Goal: Check status: Check status

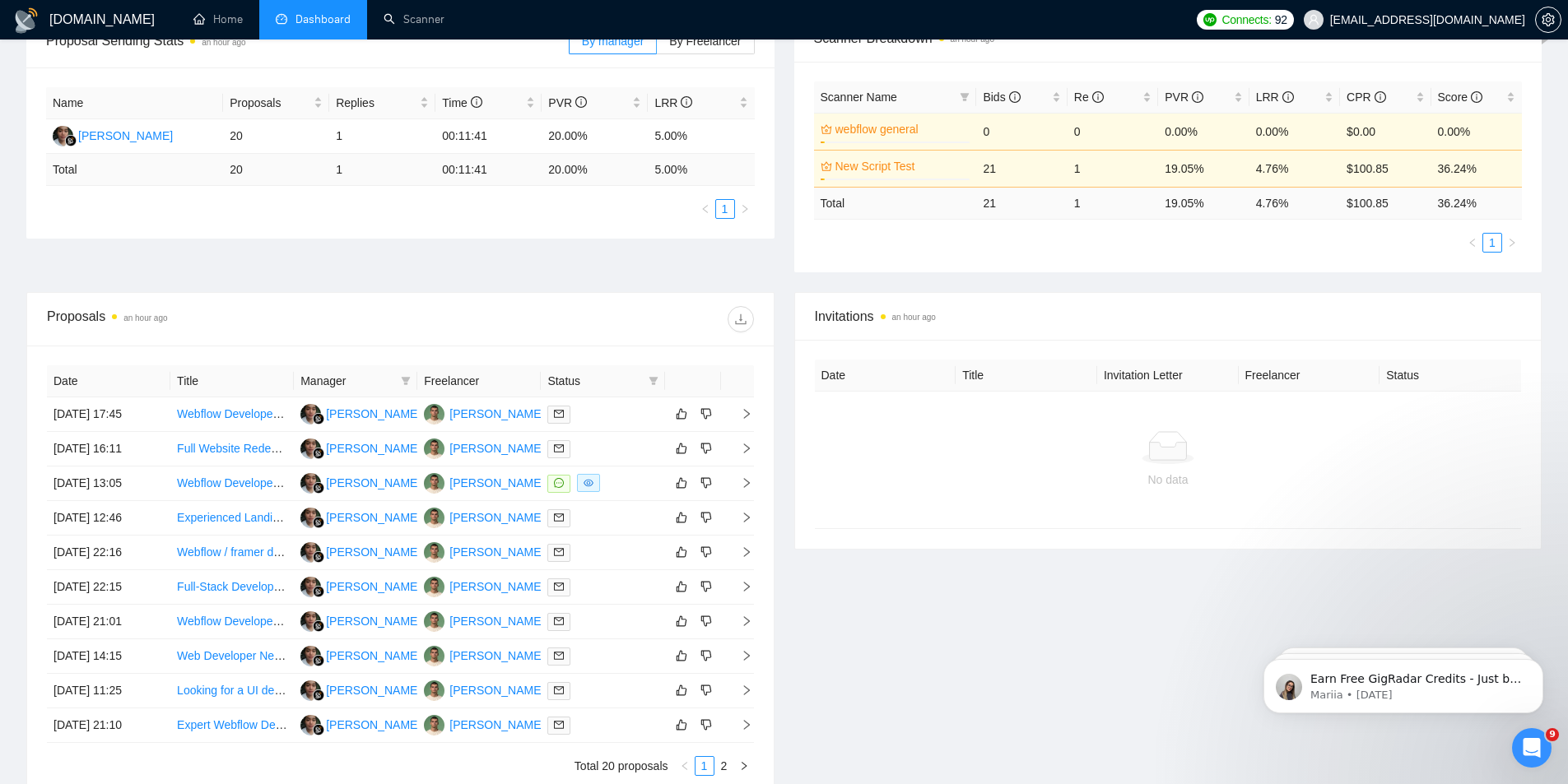
scroll to position [329, 0]
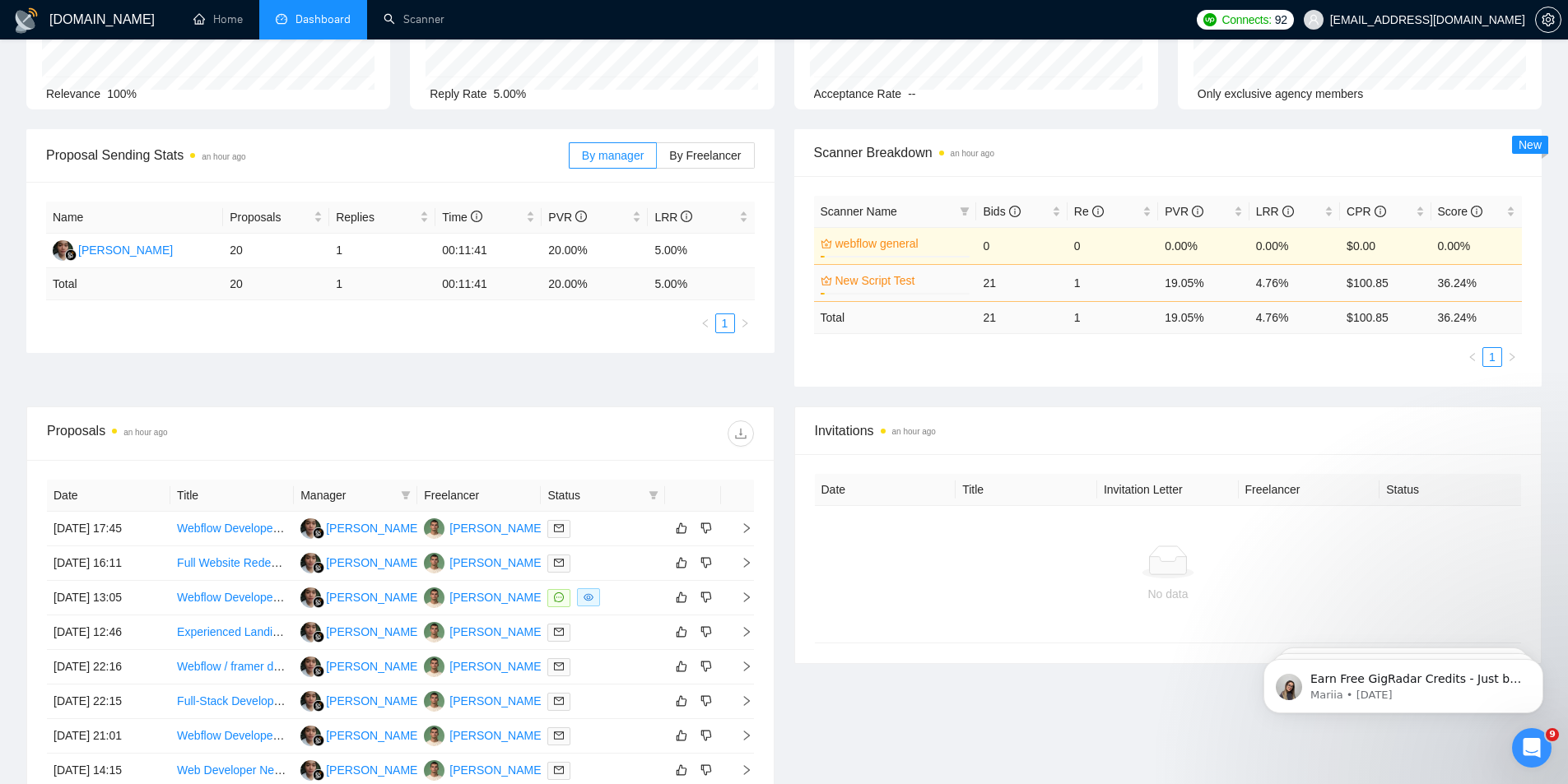
scroll to position [159, 0]
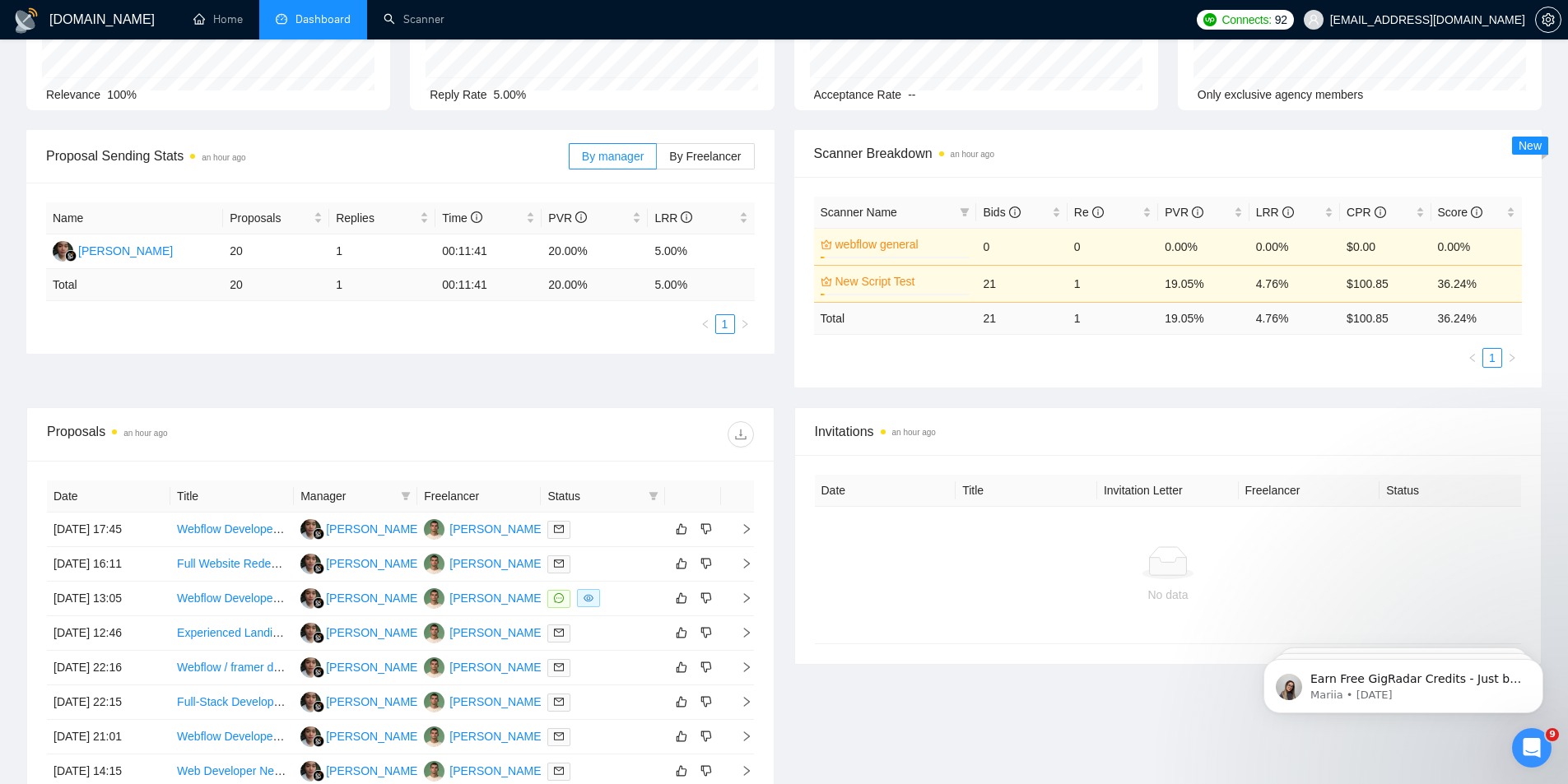
click at [1240, 402] on div "Proposal Sending Stats an hour ago By manager By Freelancer Name Proposals Repl…" at bounding box center [784, 268] width 1535 height 277
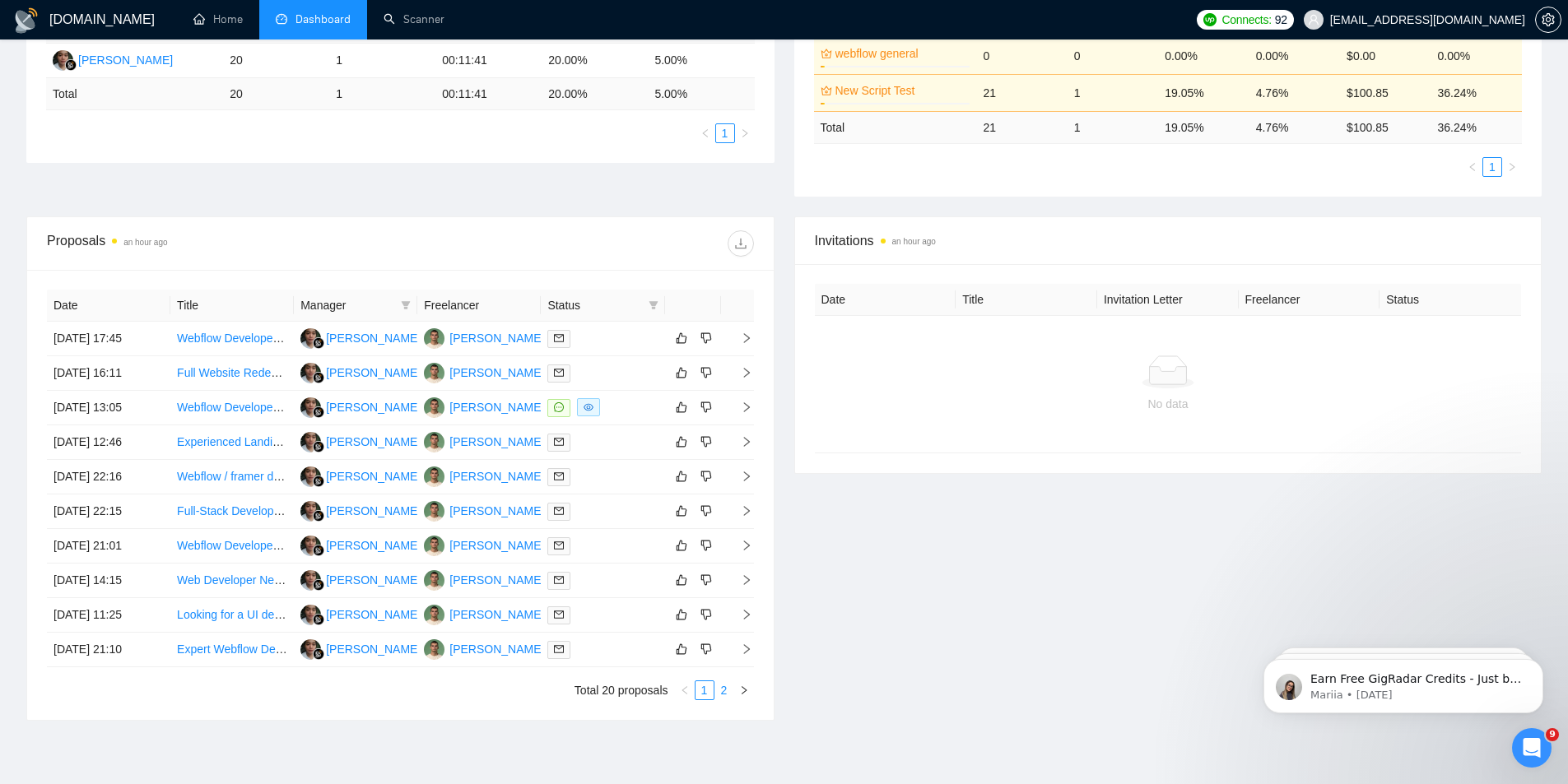
scroll to position [379, 0]
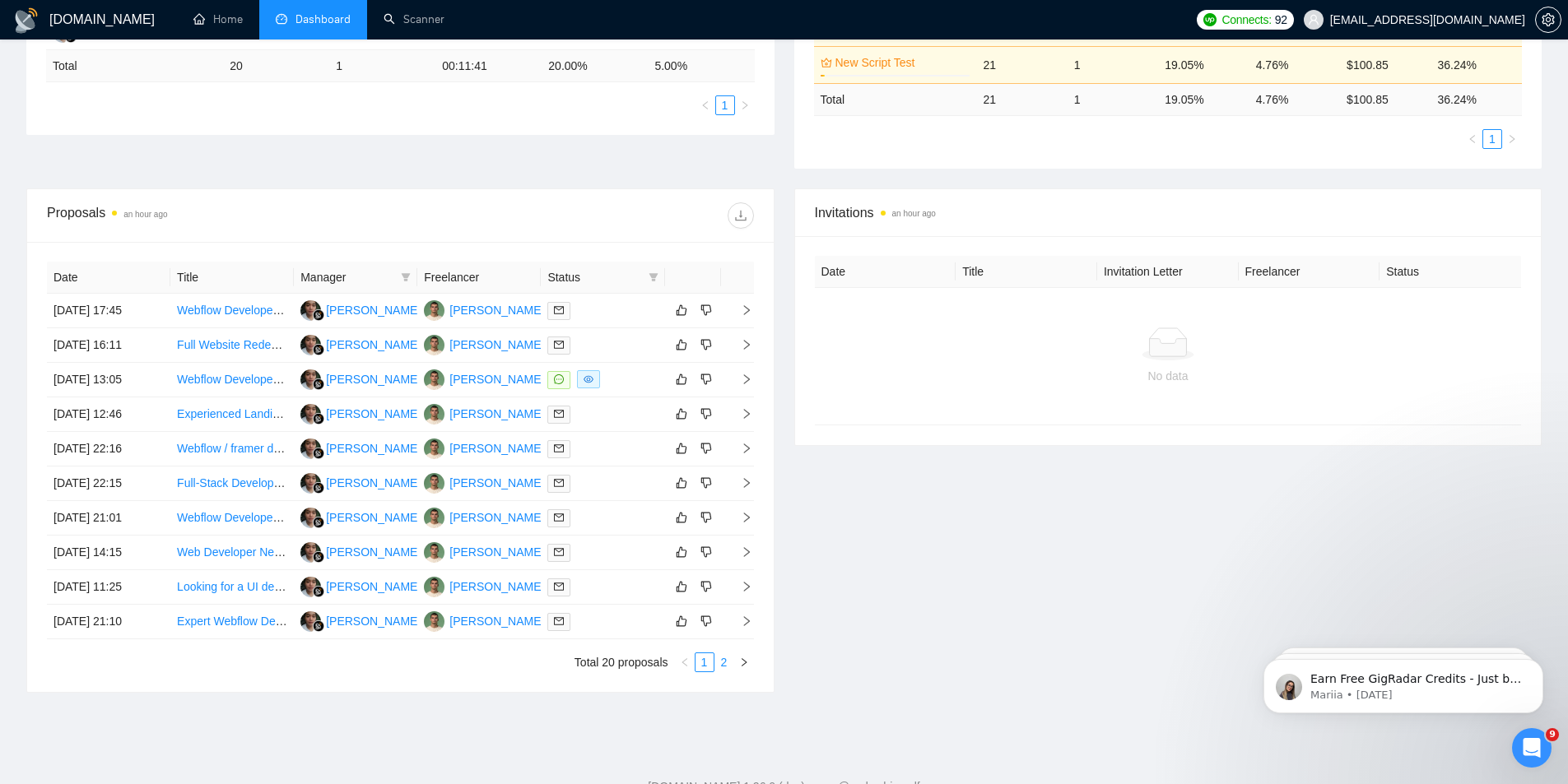
click at [723, 664] on link "2" at bounding box center [724, 662] width 18 height 18
click at [702, 665] on link "1" at bounding box center [705, 662] width 18 height 18
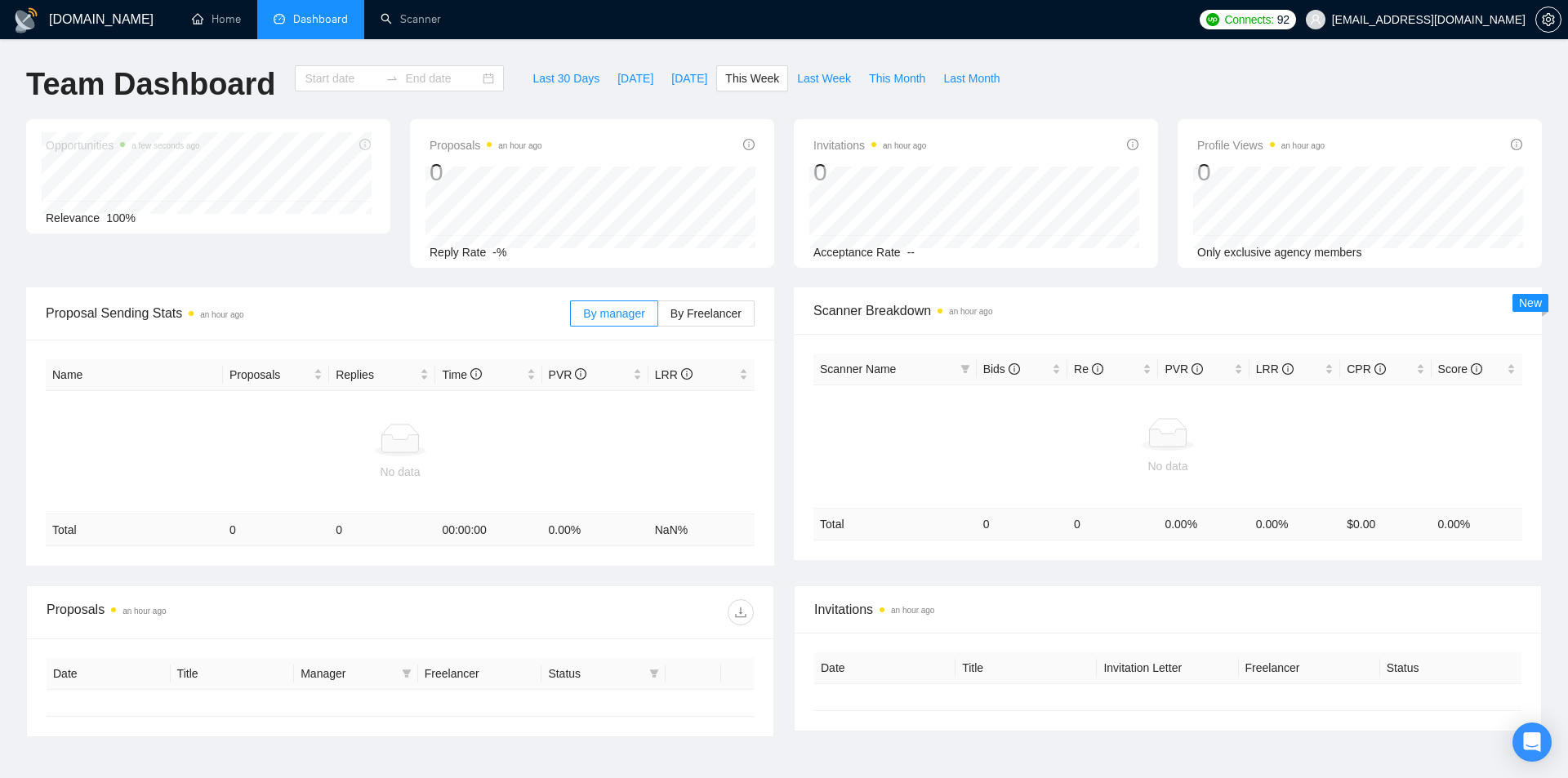
type input "[DATE]"
